Goal: Transaction & Acquisition: Obtain resource

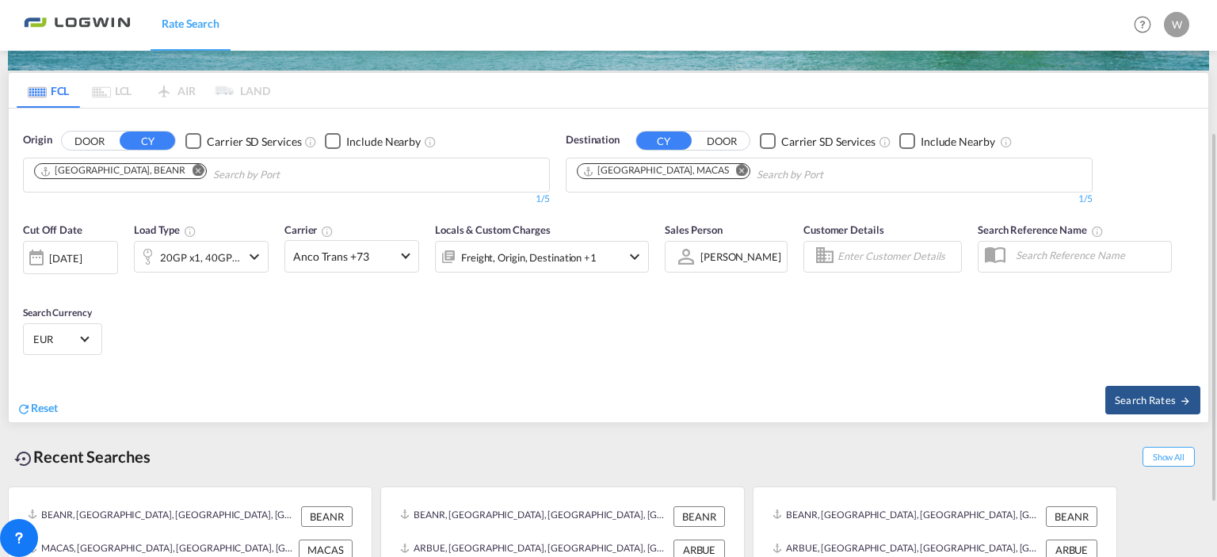
scroll to position [235, 0]
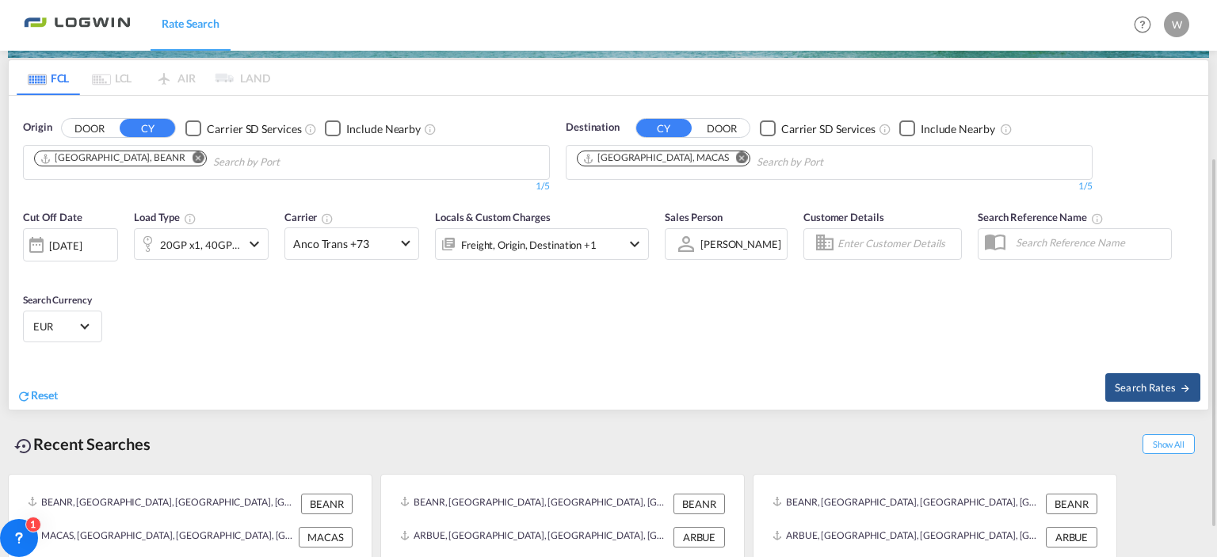
click at [736, 153] on md-icon "Remove" at bounding box center [742, 158] width 12 height 12
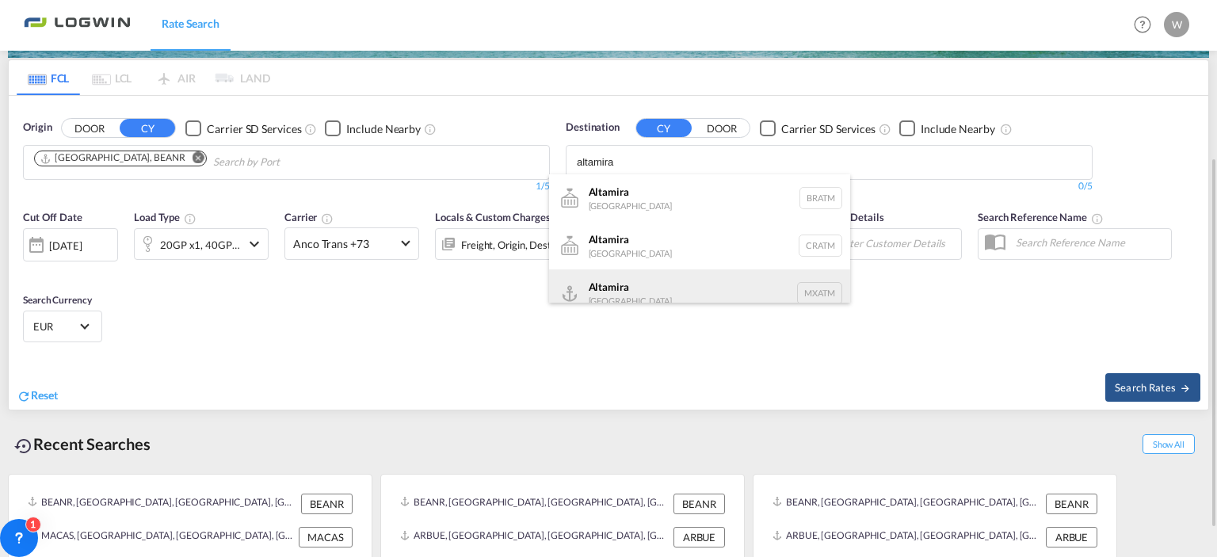
type input "altamira"
click at [612, 290] on div "Altamira [GEOGRAPHIC_DATA] MXATM" at bounding box center [699, 293] width 301 height 48
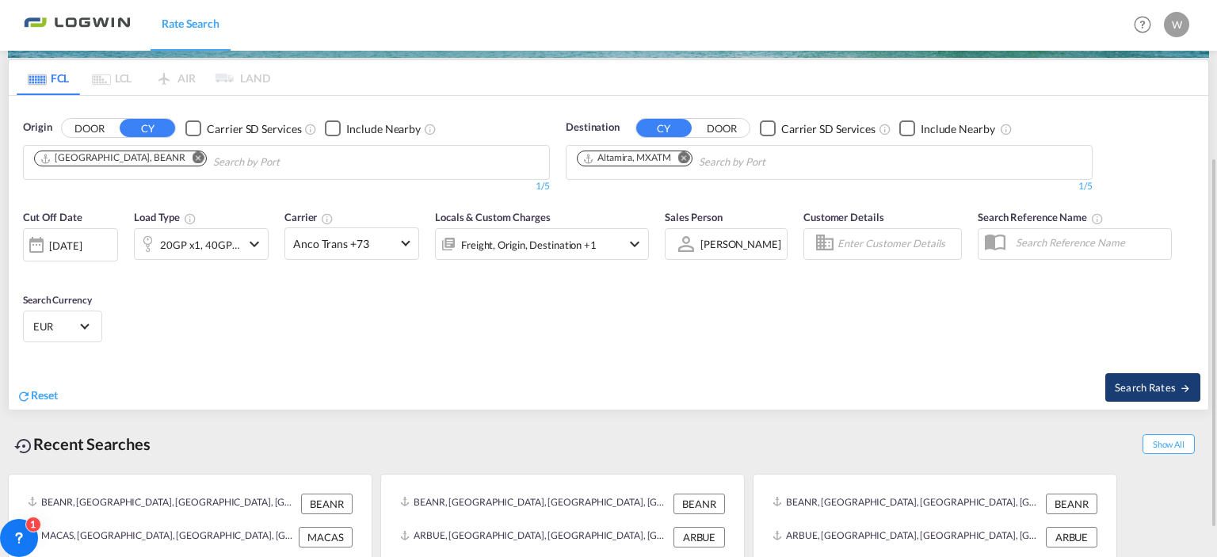
click at [1149, 391] on span "Search Rates" at bounding box center [1153, 387] width 76 height 13
type input "BEANR to MXATM / [DATE]"
